Goal: Register for event/course: Sign up to attend an event or enroll in a course

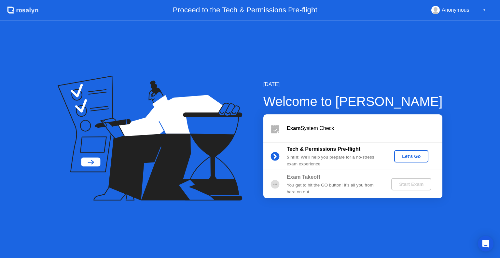
click at [416, 160] on button "Let's Go" at bounding box center [411, 156] width 34 height 12
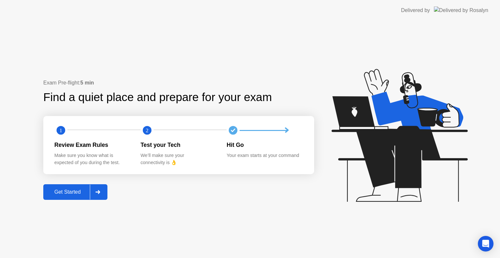
click at [70, 190] on div "Get Started" at bounding box center [67, 192] width 45 height 6
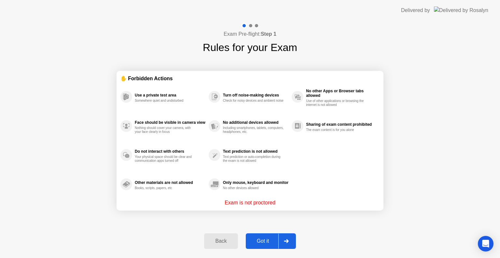
click at [270, 246] on button "Got it" at bounding box center [271, 242] width 50 height 16
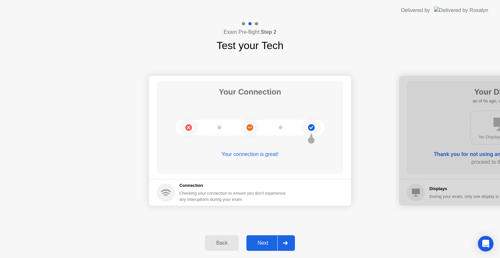
click at [271, 244] on div "Next" at bounding box center [262, 243] width 29 height 6
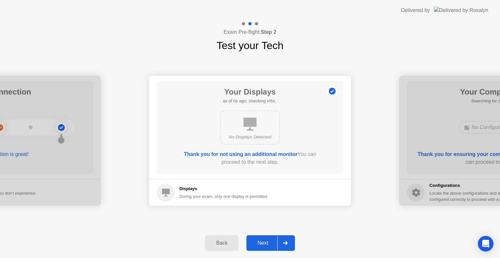
click at [271, 244] on div "Next" at bounding box center [262, 243] width 29 height 6
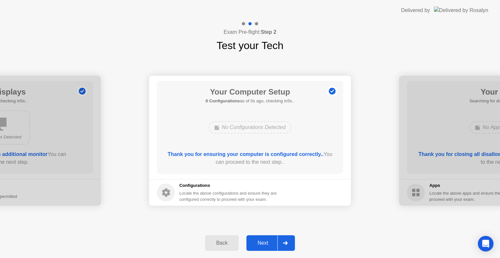
click at [271, 244] on div "Next" at bounding box center [262, 243] width 29 height 6
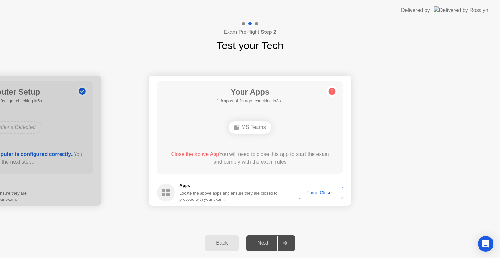
click at [321, 195] on div "Force Close..." at bounding box center [321, 192] width 40 height 5
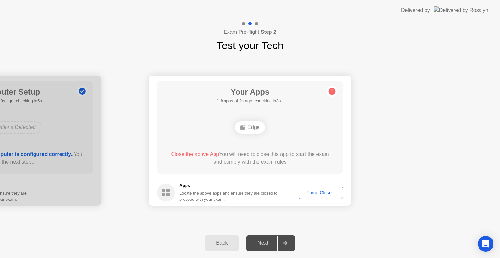
click at [249, 130] on div "Edge" at bounding box center [250, 127] width 30 height 12
click at [321, 191] on div "Force Close..." at bounding box center [321, 192] width 40 height 5
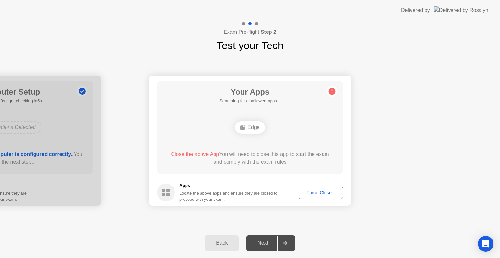
click at [283, 166] on div "Close the above App You will need to close this app to start the exam and compl…" at bounding box center [250, 159] width 168 height 16
click at [324, 191] on div "Force Close..." at bounding box center [321, 192] width 40 height 5
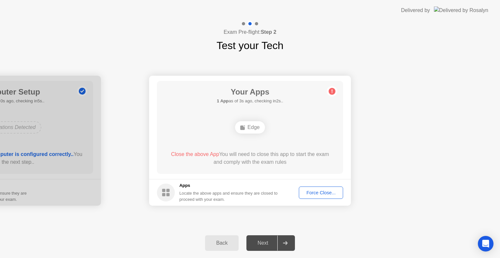
click at [80, 137] on div at bounding box center [0, 141] width 202 height 130
click at [225, 246] on div "Back" at bounding box center [222, 243] width 30 height 6
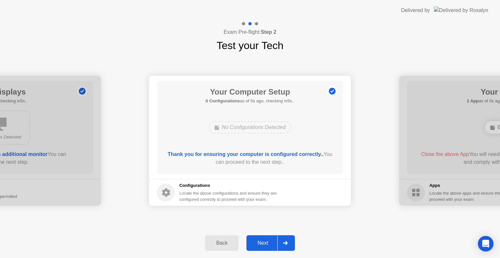
click at [265, 243] on div "Next" at bounding box center [262, 243] width 29 height 6
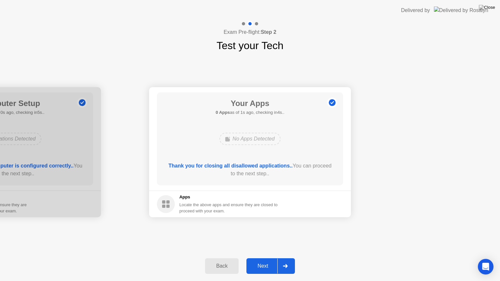
click at [267, 258] on div "Next" at bounding box center [262, 266] width 29 height 6
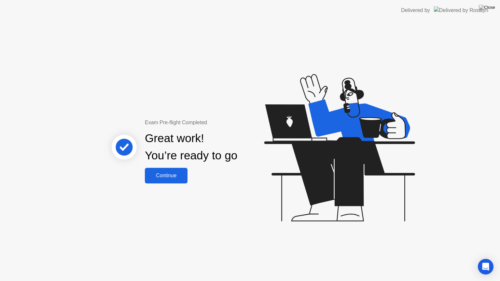
click at [173, 177] on div "Continue" at bounding box center [166, 176] width 39 height 6
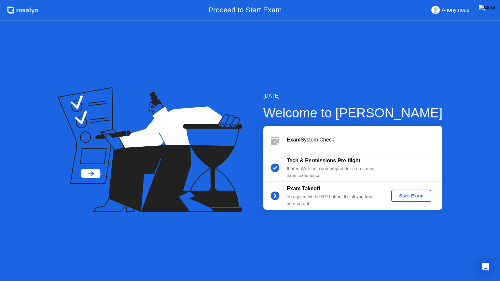
click at [412, 197] on div "Start Exam" at bounding box center [411, 195] width 35 height 5
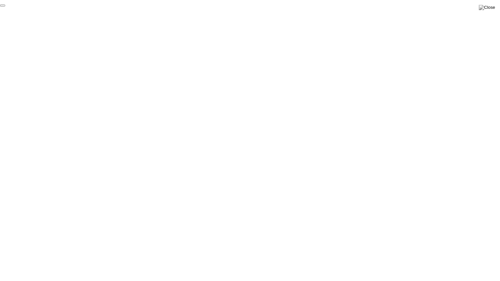
click div "End Proctoring Session"
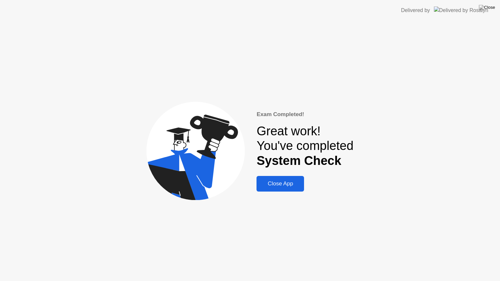
click at [278, 187] on div "Close App" at bounding box center [280, 184] width 44 height 7
